Goal: Use online tool/utility: Utilize a website feature to perform a specific function

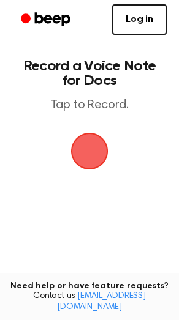
click at [87, 146] on span "button" at bounding box center [89, 151] width 50 height 50
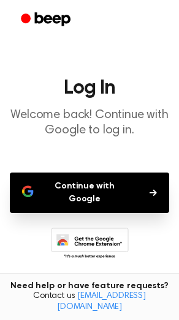
click at [96, 190] on button "Continue with Google" at bounding box center [89, 193] width 159 height 40
click at [95, 173] on button "Continue with Google" at bounding box center [89, 193] width 159 height 40
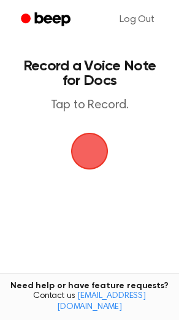
click at [76, 145] on span "button" at bounding box center [89, 151] width 45 height 45
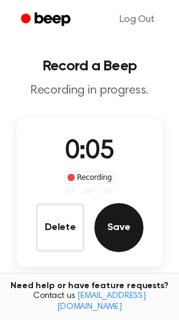
click at [110, 242] on button "Save" at bounding box center [118, 227] width 49 height 49
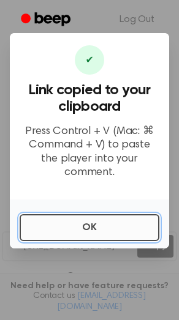
click at [61, 217] on button "OK" at bounding box center [90, 227] width 140 height 27
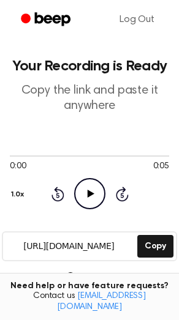
click at [84, 201] on icon "Play Audio" at bounding box center [89, 193] width 31 height 31
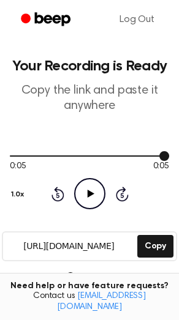
click at [84, 153] on div at bounding box center [89, 156] width 159 height 10
drag, startPoint x: 85, startPoint y: 154, endPoint x: 70, endPoint y: 160, distance: 16.2
click at [70, 160] on div "0:02 0:05 Your browser does not support the [object Object] element." at bounding box center [89, 162] width 159 height 23
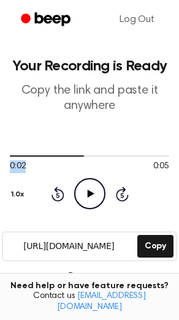
click at [96, 200] on icon "Play Audio" at bounding box center [89, 193] width 31 height 31
click at [42, 156] on div at bounding box center [72, 156] width 125 height 1
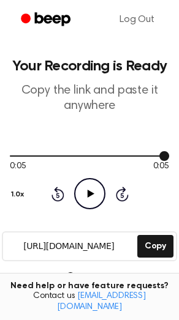
click at [43, 156] on div at bounding box center [89, 156] width 159 height 1
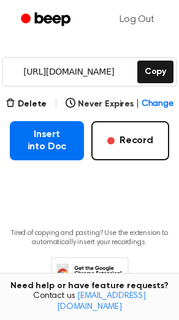
scroll to position [217, 0]
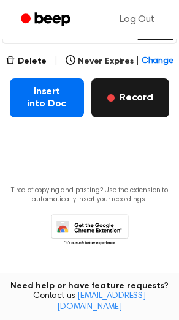
click at [135, 89] on button "Record" at bounding box center [130, 97] width 78 height 39
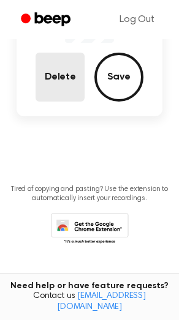
click at [63, 89] on button "Delete" at bounding box center [60, 77] width 49 height 49
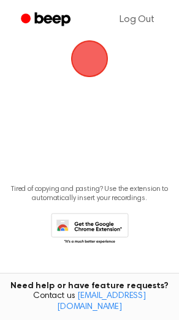
scroll to position [0, 0]
